Goal: Task Accomplishment & Management: Manage account settings

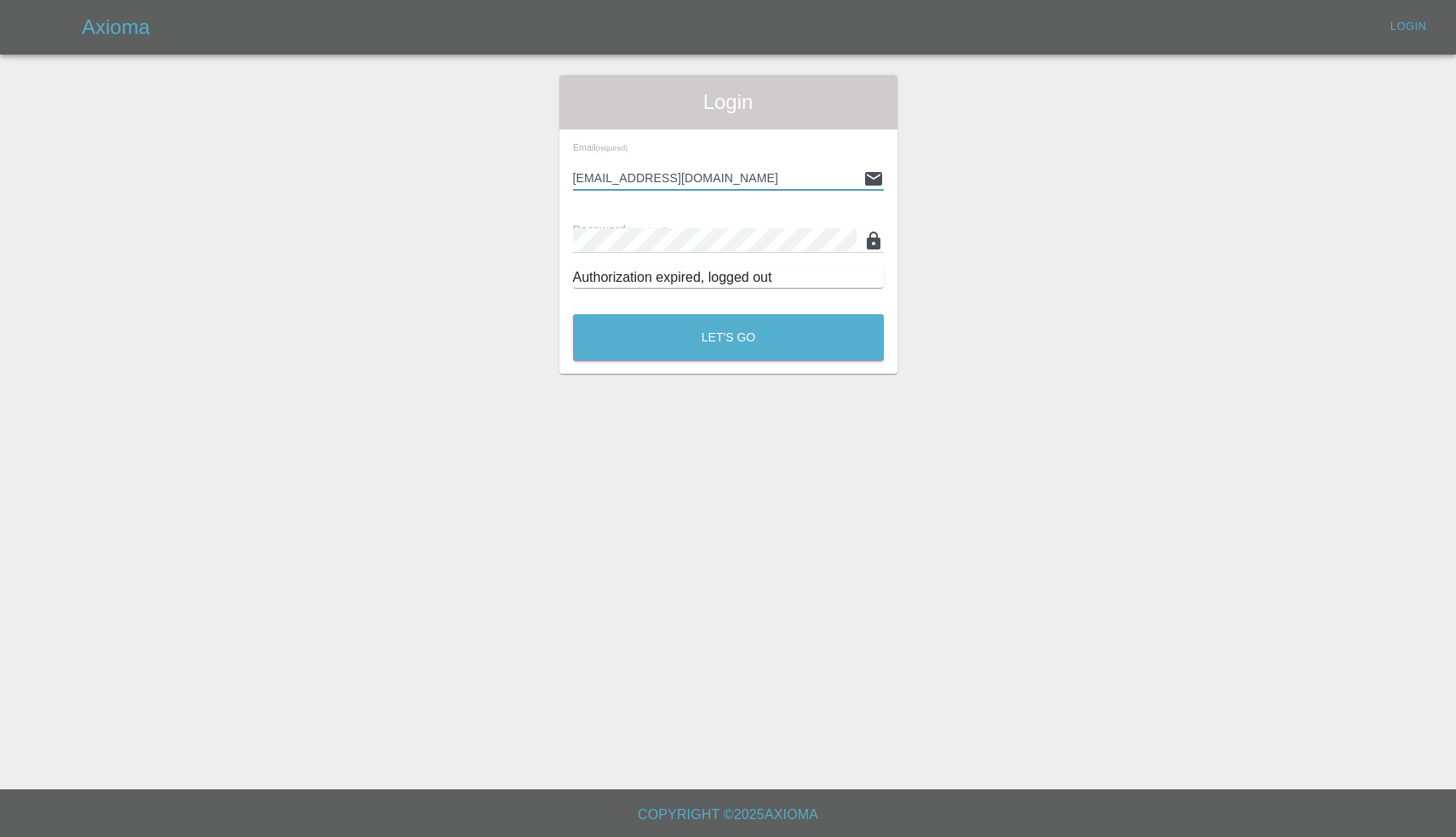
type input "[EMAIL_ADDRESS][DOMAIN_NAME]"
click at [728, 337] on button "Let's Go" at bounding box center [728, 337] width 311 height 47
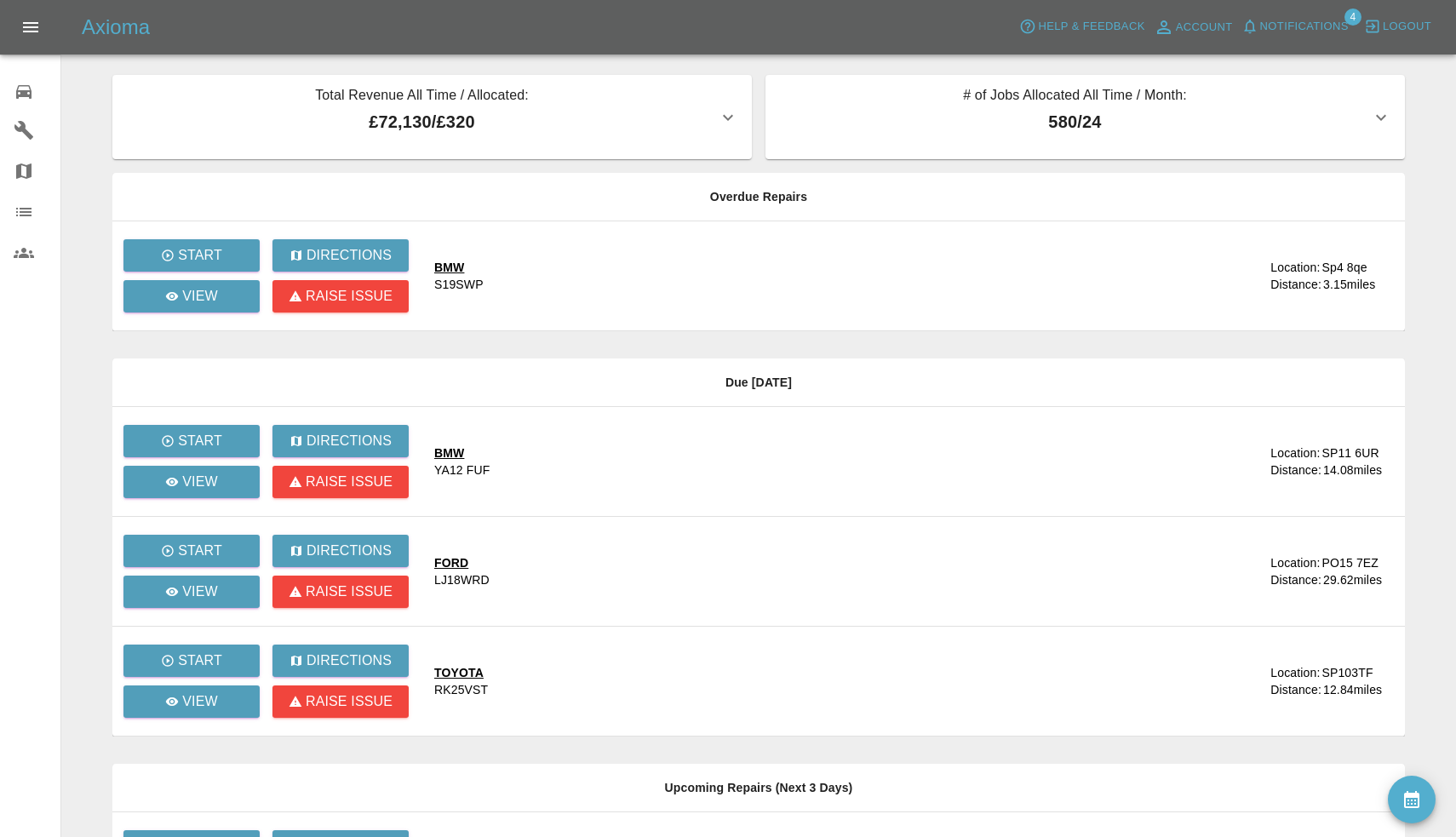
click at [1303, 22] on span "Notifications" at bounding box center [1304, 27] width 89 height 20
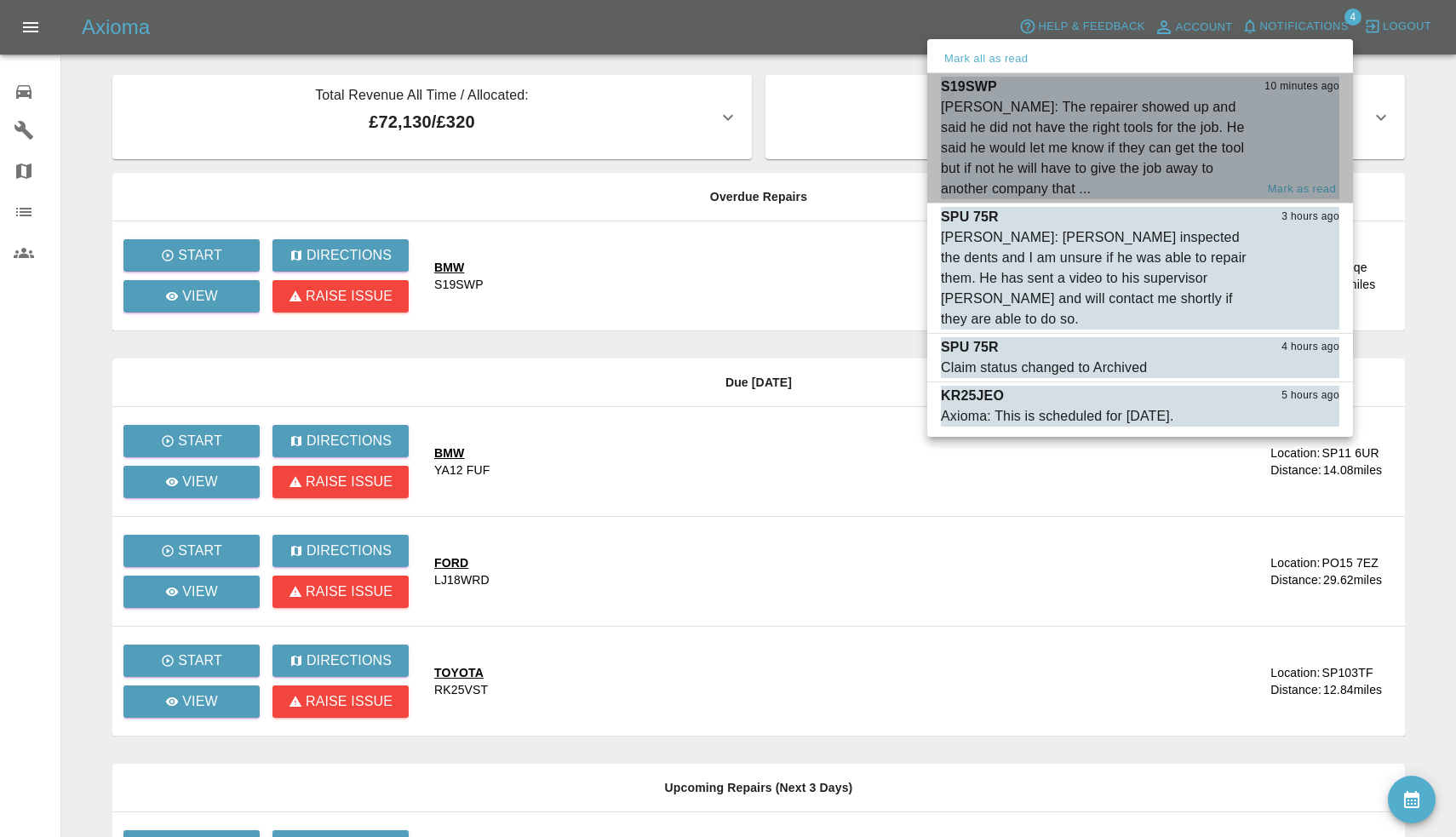
click at [1170, 128] on div "[PERSON_NAME]: The repairer showed up and said he did not have the right tools …" at bounding box center [1096, 148] width 313 height 102
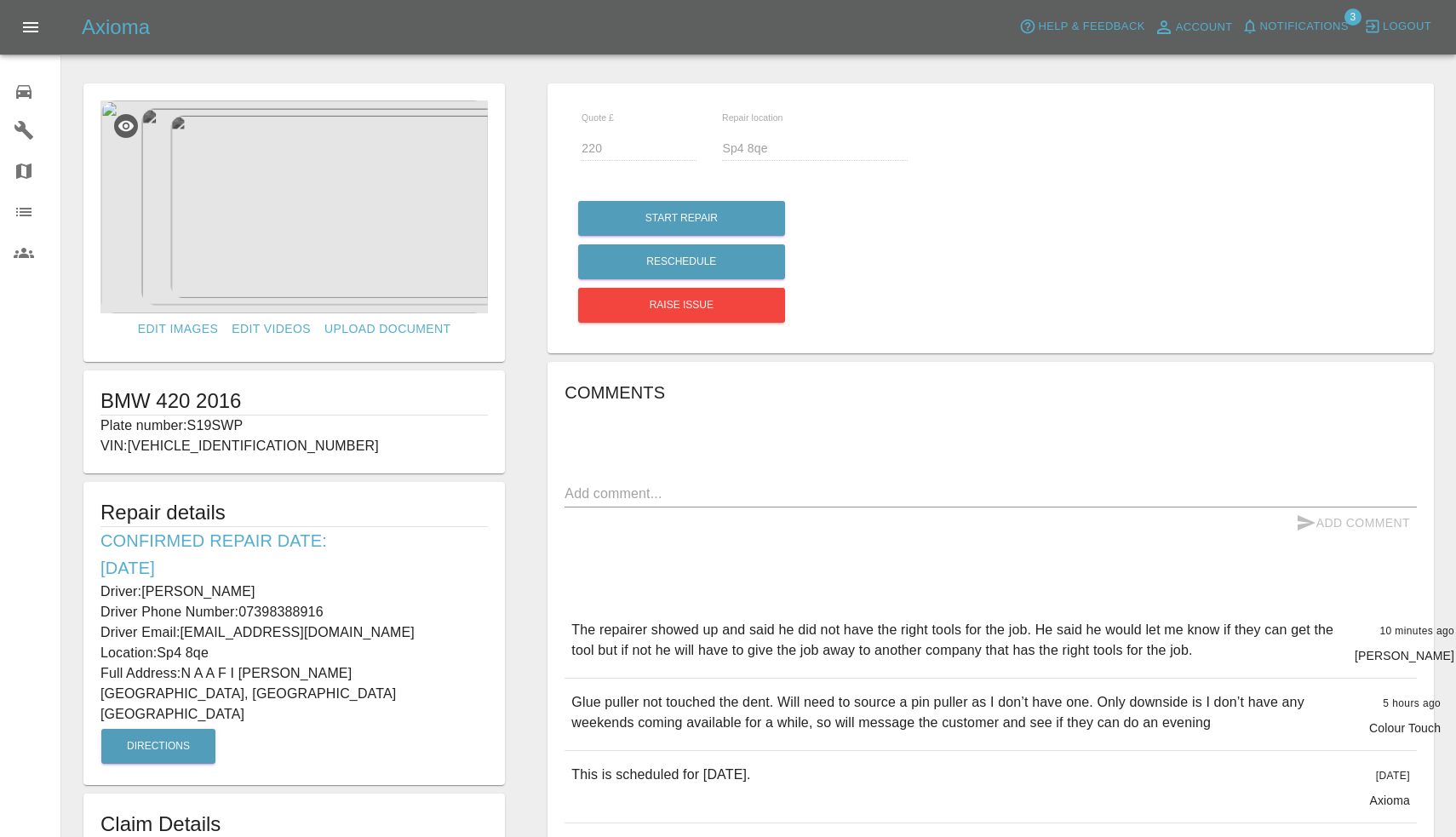
click at [1328, 34] on span "Notifications" at bounding box center [1304, 27] width 89 height 20
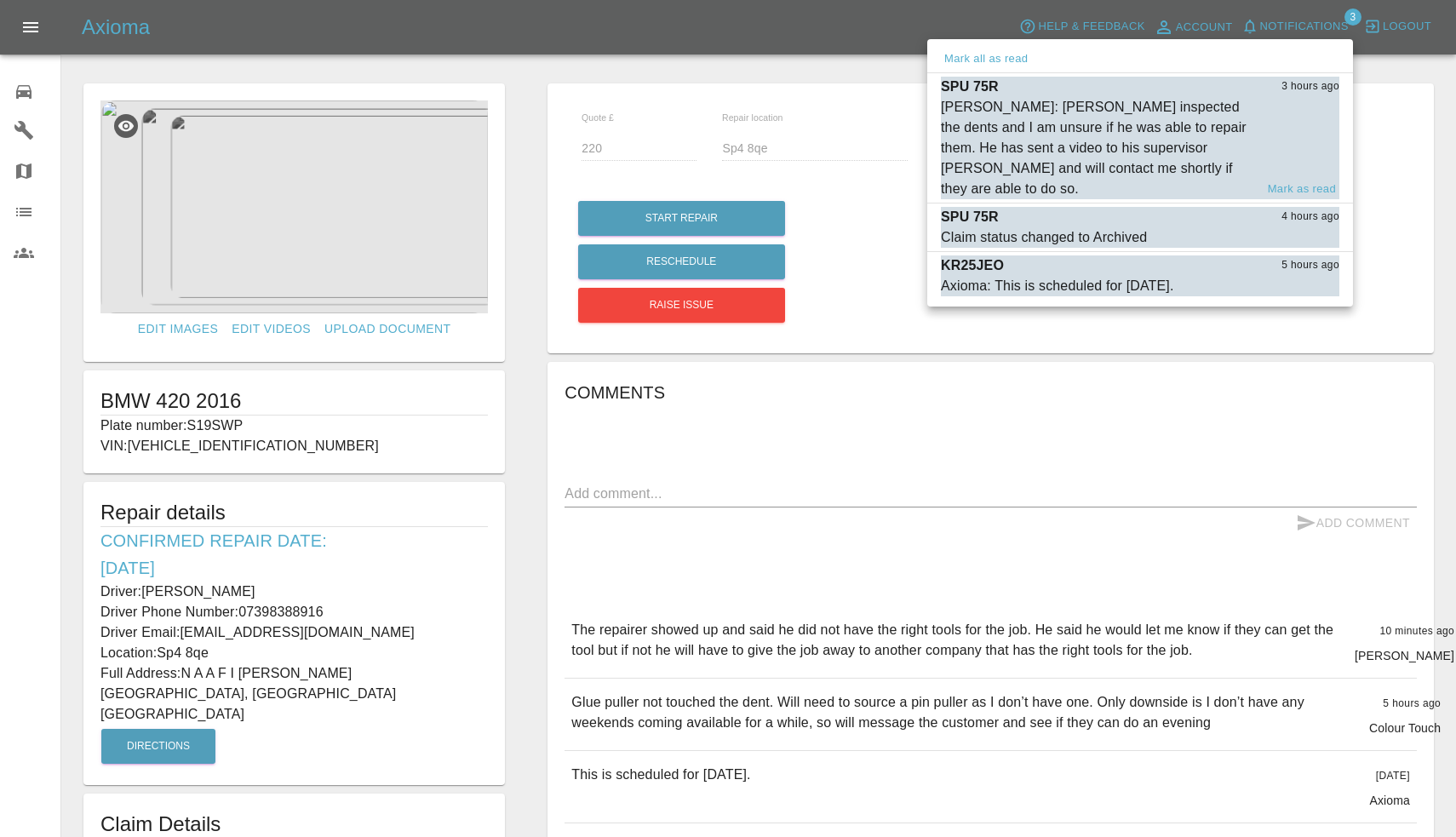
click at [1137, 153] on div "[PERSON_NAME]: [PERSON_NAME] inspected the dents and I am unsure if he was able…" at bounding box center [1096, 148] width 313 height 102
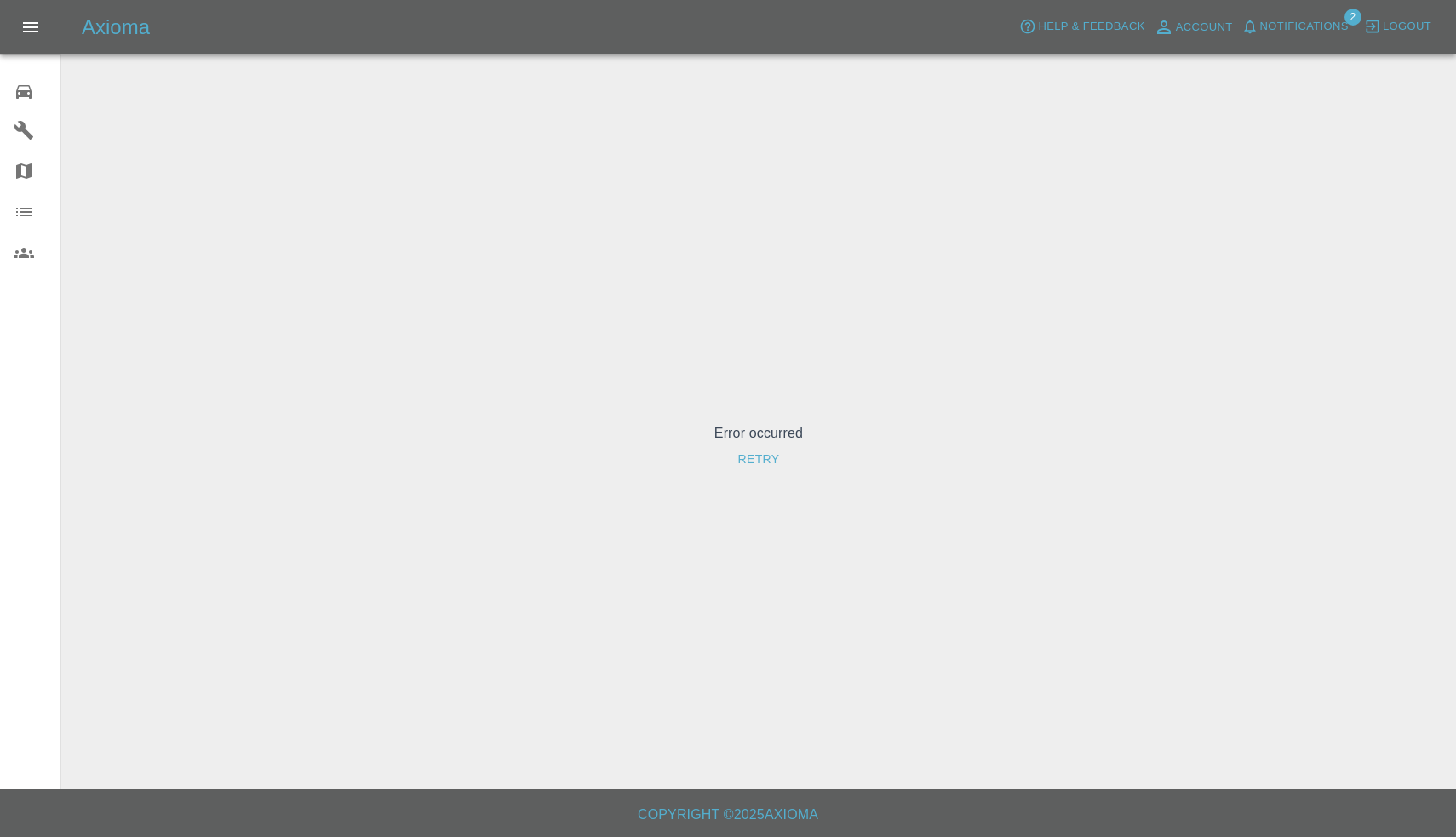
click at [1299, 18] on span "Notifications" at bounding box center [1304, 27] width 89 height 20
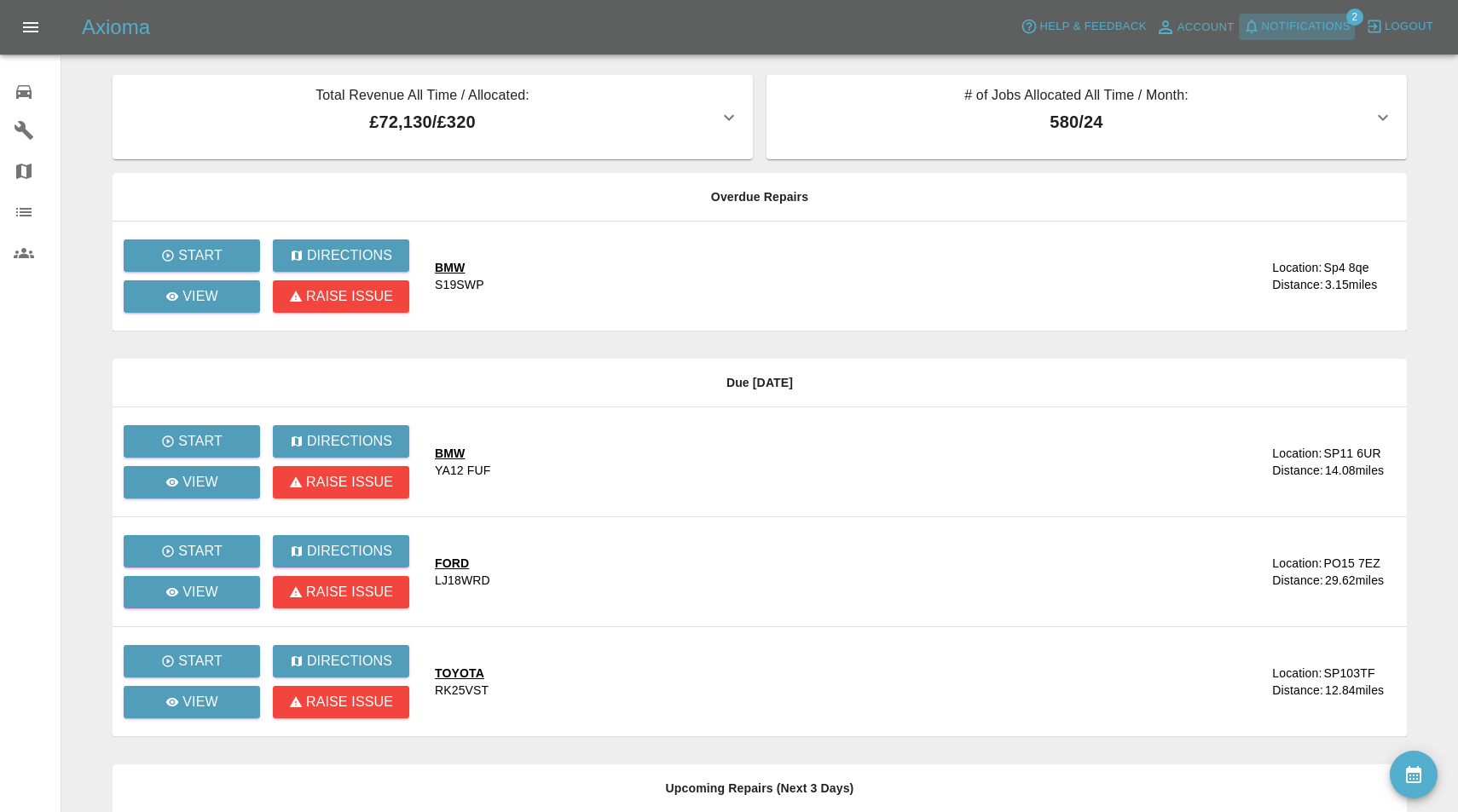
click at [1273, 28] on span "Notifications" at bounding box center [1306, 27] width 89 height 20
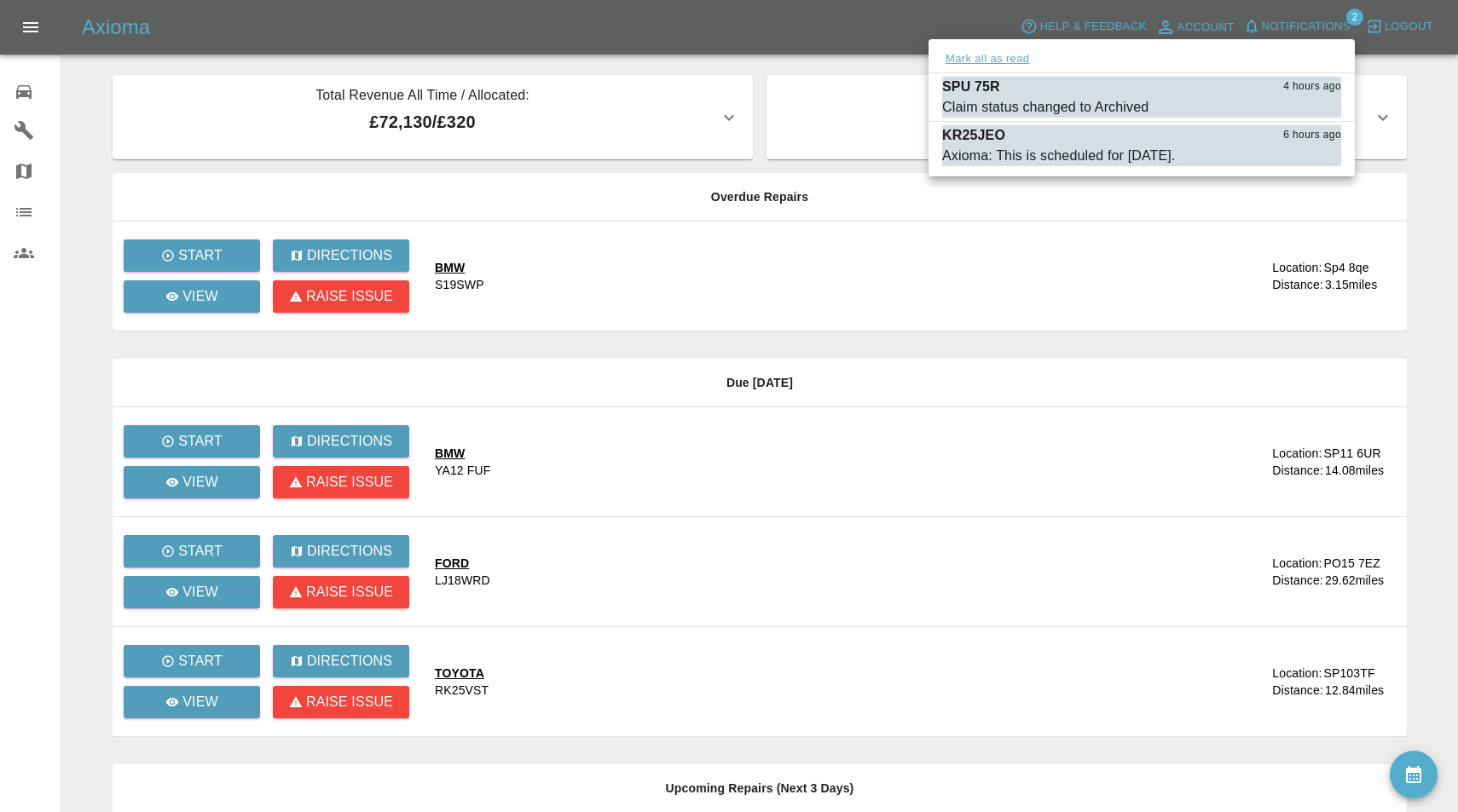
click at [1025, 59] on button "Mark all as read" at bounding box center [987, 59] width 91 height 20
